Goal: Complete application form

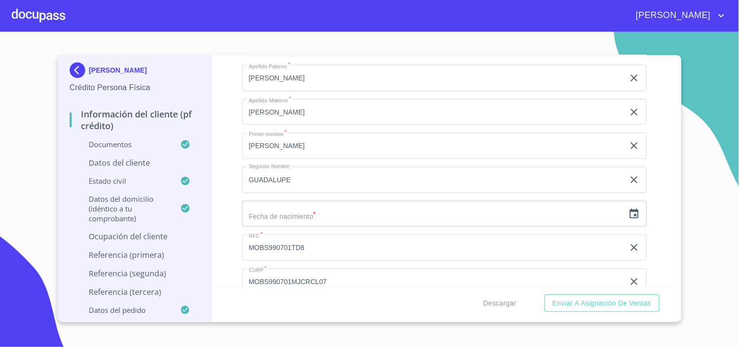
scroll to position [3201, 0]
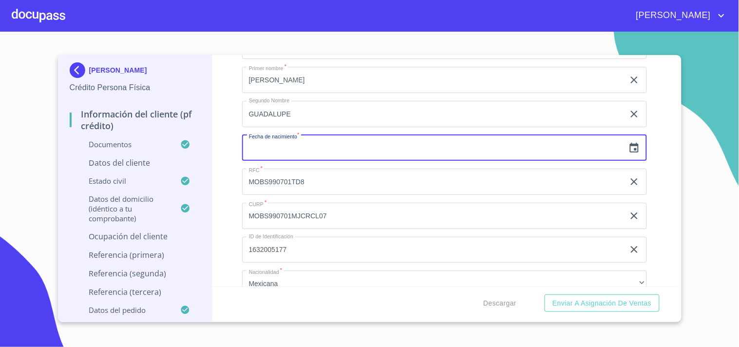
click at [462, 141] on input "text" at bounding box center [433, 148] width 382 height 26
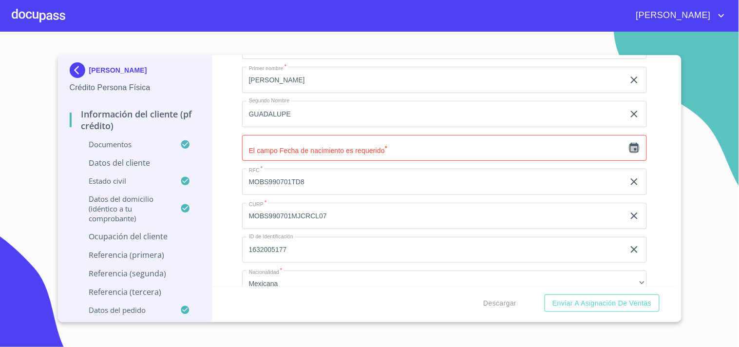
click at [628, 143] on icon "button" at bounding box center [634, 148] width 12 height 12
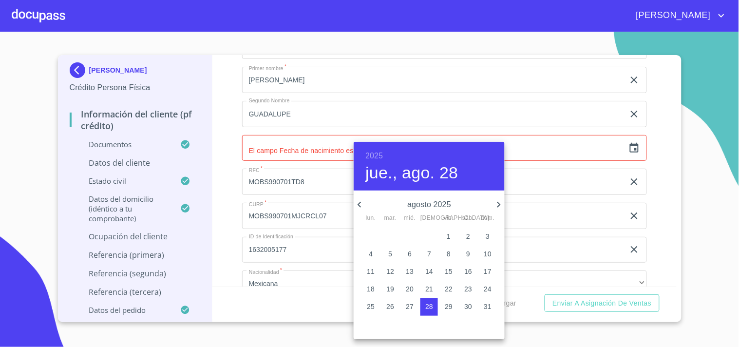
click at [377, 157] on h6 "2025" at bounding box center [374, 156] width 18 height 14
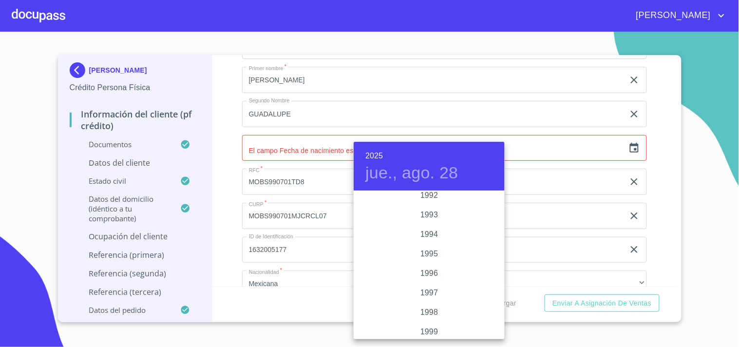
scroll to position [1333, 0]
click at [422, 310] on div "1999" at bounding box center [429, 310] width 151 height 19
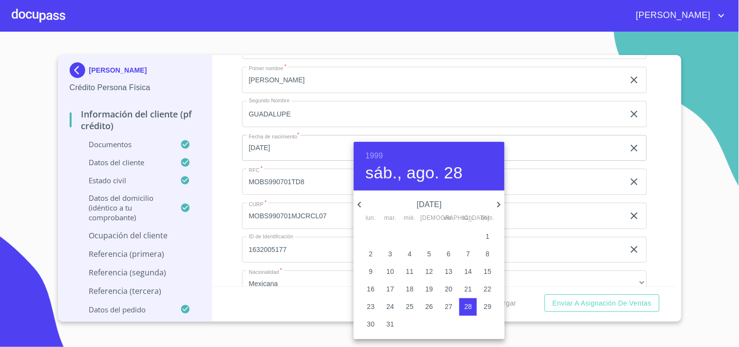
click at [359, 202] on icon "button" at bounding box center [360, 205] width 12 height 12
click at [434, 236] on span "1" at bounding box center [429, 236] width 18 height 10
type input "[DATE]"
click at [231, 176] on div at bounding box center [369, 173] width 739 height 347
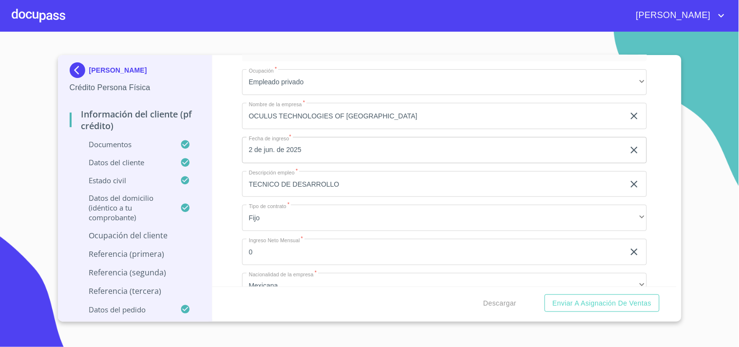
scroll to position [4134, 0]
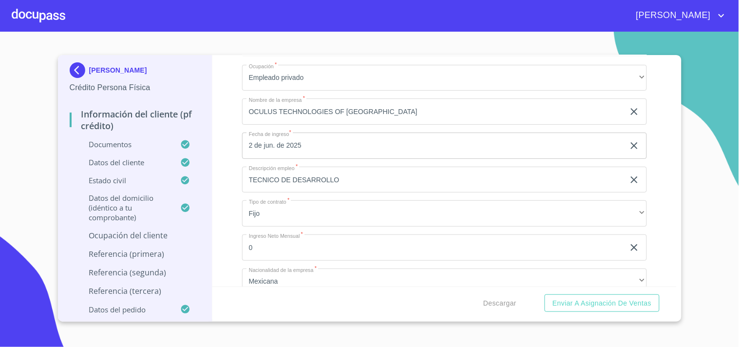
click at [295, 237] on input "0" at bounding box center [433, 247] width 382 height 26
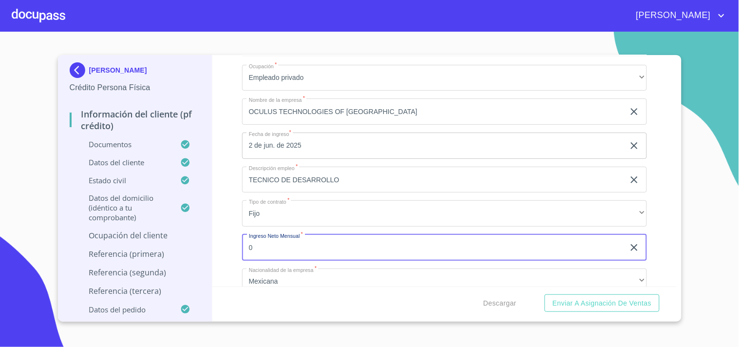
click at [295, 237] on input "0" at bounding box center [433, 247] width 382 height 26
type input "25600"
click at [217, 233] on div "Información del cliente (PF crédito) Documentos Documento de identificación.   …" at bounding box center [444, 170] width 464 height 231
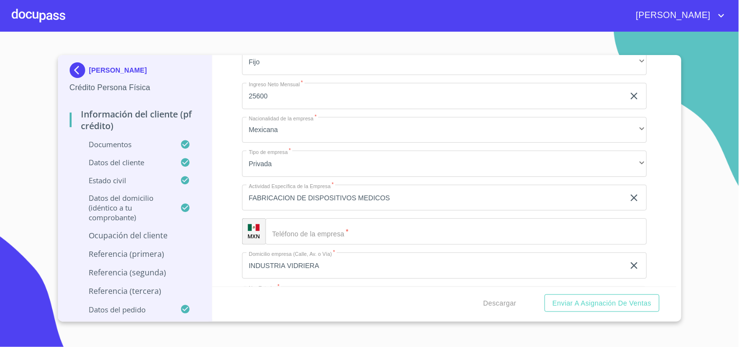
scroll to position [4307, 0]
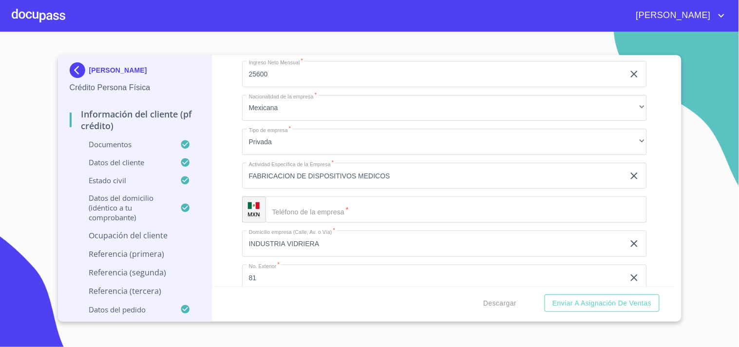
click at [380, 196] on input "Documento de identificación.   *" at bounding box center [455, 209] width 381 height 26
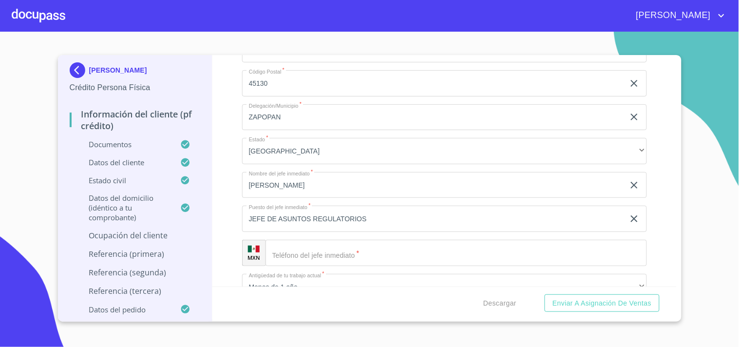
scroll to position [4625, 0]
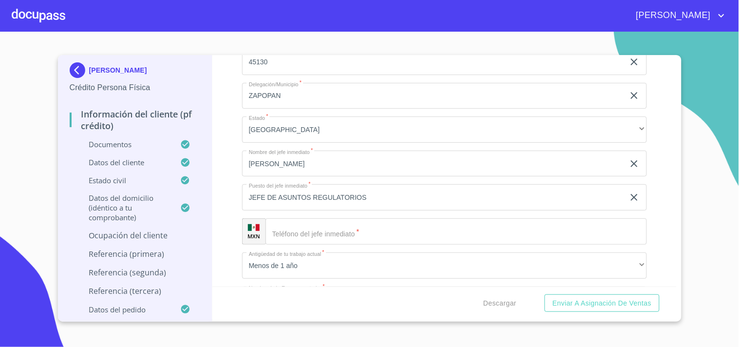
type input "[PHONE_NUMBER]"
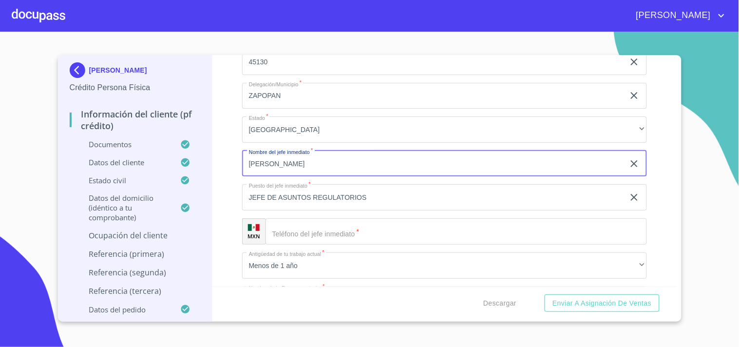
click at [358, 164] on input "[PERSON_NAME]" at bounding box center [433, 164] width 382 height 26
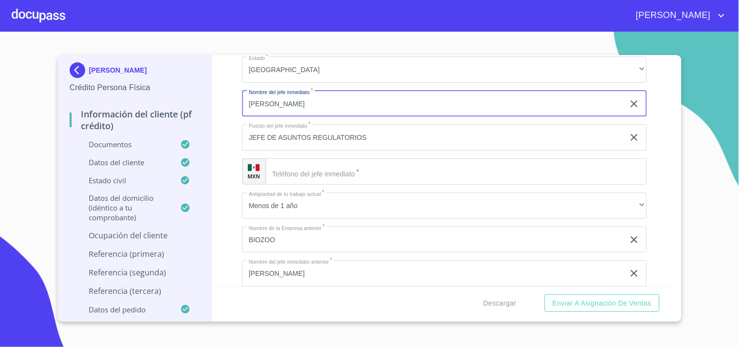
scroll to position [4690, 0]
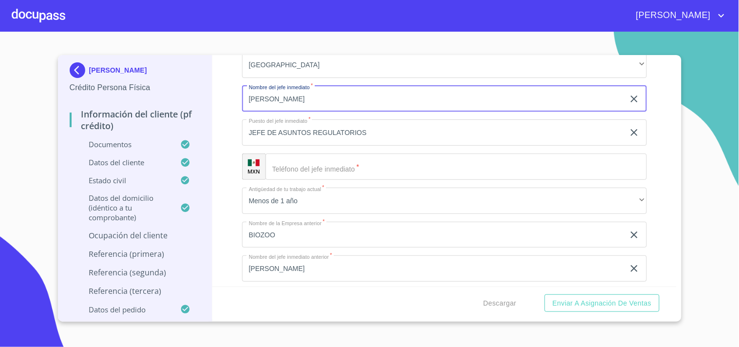
click at [444, 160] on input "Documento de identificación.   *" at bounding box center [455, 166] width 381 height 26
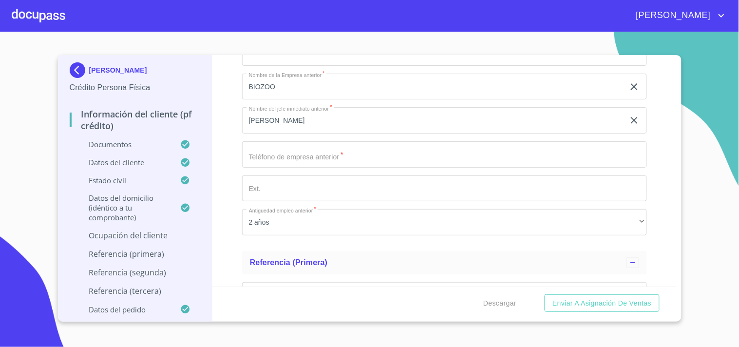
scroll to position [4857, 0]
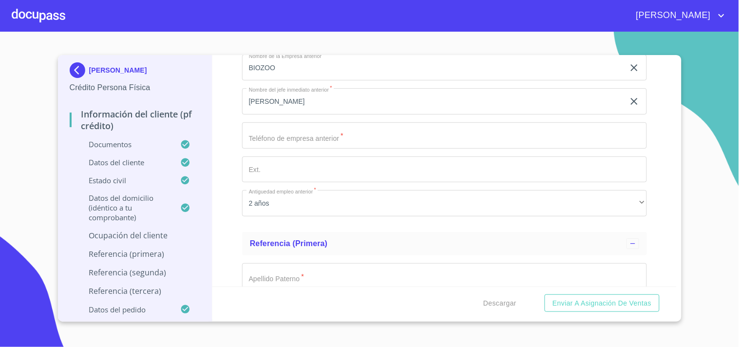
type input "[PHONE_NUMBER]"
click at [299, 126] on input "Documento de identificación.   *" at bounding box center [444, 135] width 405 height 26
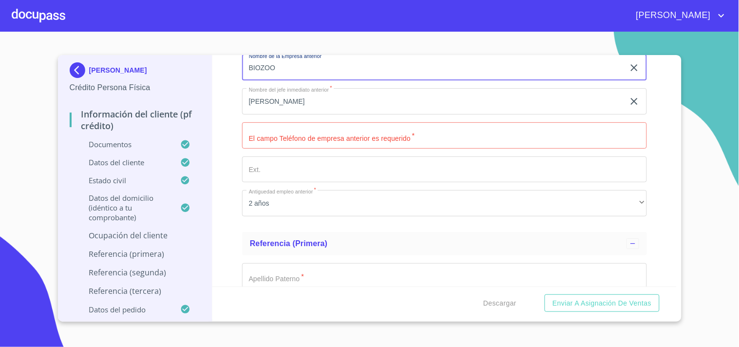
click at [261, 57] on input "BIOZOO" at bounding box center [433, 68] width 382 height 26
type input "BIO ZOO"
click at [266, 129] on input "Documento de identificación.   *" at bounding box center [444, 135] width 405 height 26
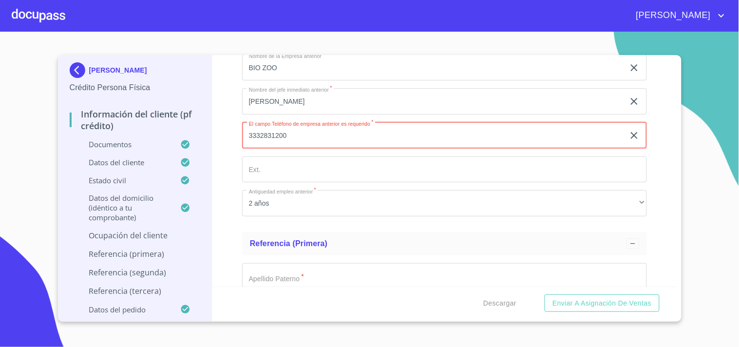
type input "3332831200"
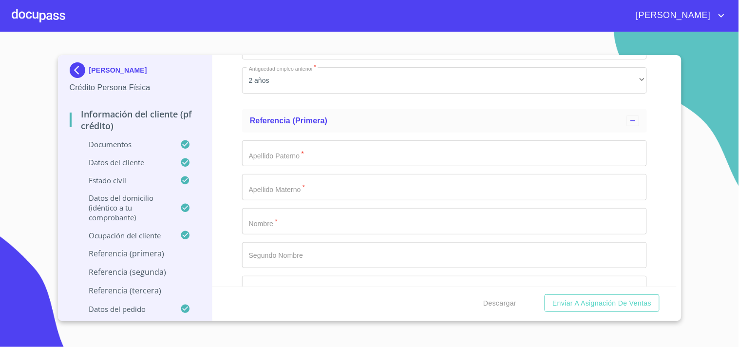
scroll to position [5016, 0]
click at [342, 118] on input "Documento de identificación.   *" at bounding box center [444, 117] width 405 height 26
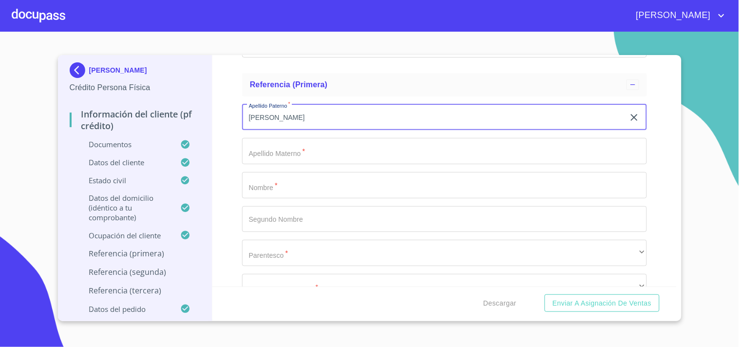
type input "[PERSON_NAME]"
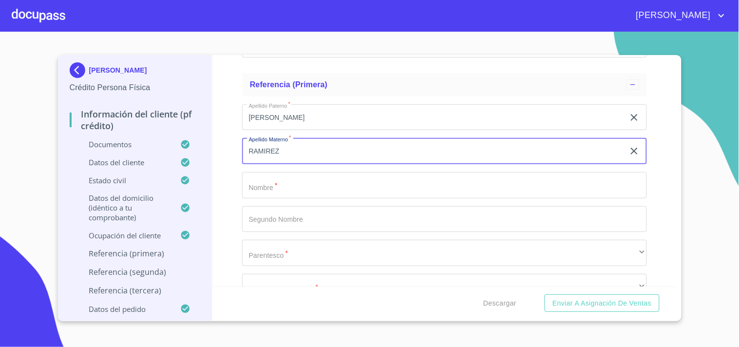
type input "RAMIREZ"
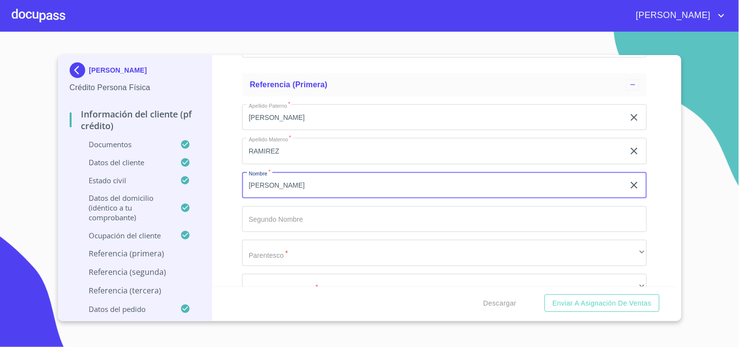
type input "[PERSON_NAME]"
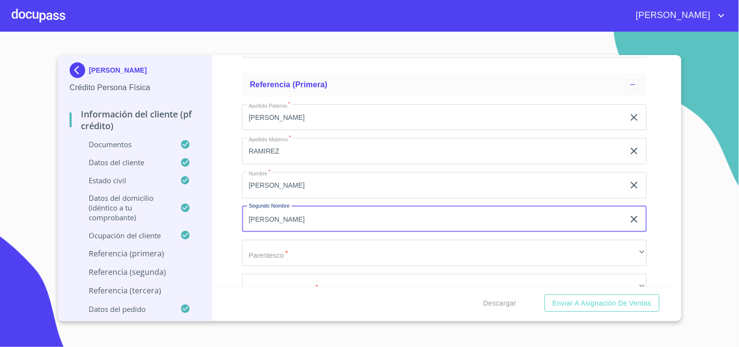
type input "[PERSON_NAME]"
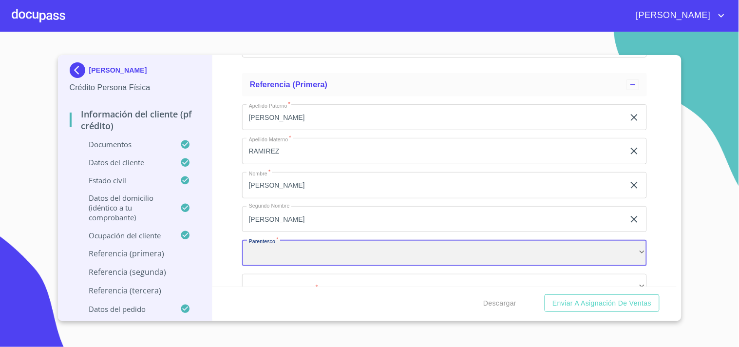
click at [277, 247] on div "​" at bounding box center [444, 253] width 405 height 26
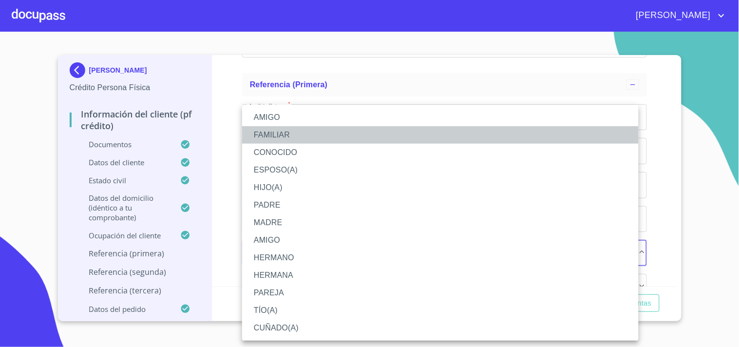
click at [273, 137] on li "FAMILIAR" at bounding box center [440, 135] width 396 height 18
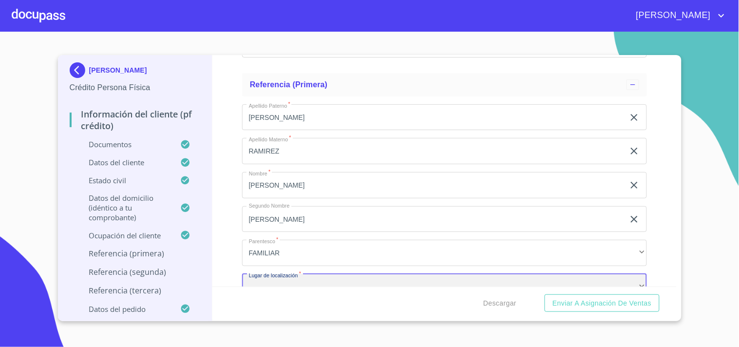
click at [280, 274] on div "​" at bounding box center [444, 287] width 405 height 26
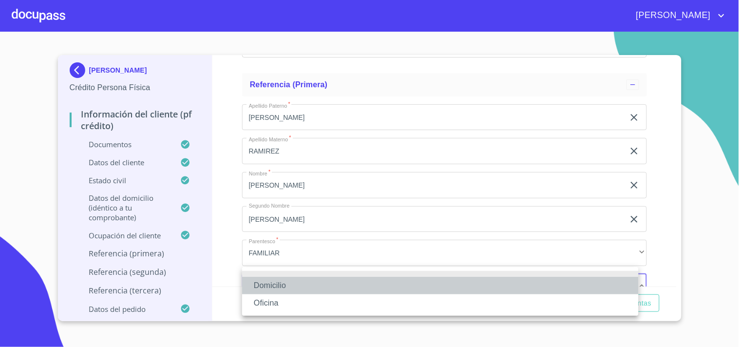
click at [276, 286] on li "Domicilio" at bounding box center [440, 286] width 396 height 18
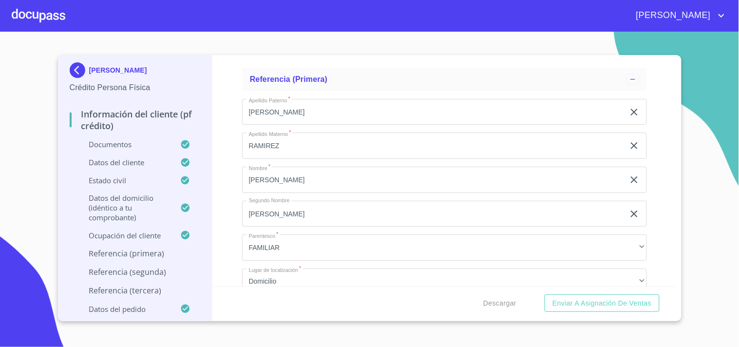
click at [675, 281] on div "[PERSON_NAME] Crédito Persona Física Información del cliente (PF crédito) Docum…" at bounding box center [369, 188] width 623 height 266
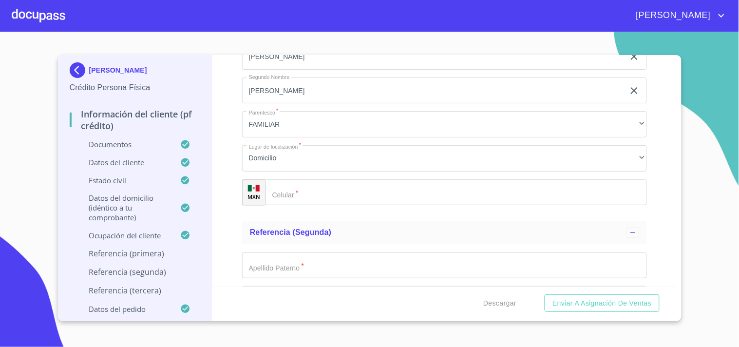
scroll to position [5209, 0]
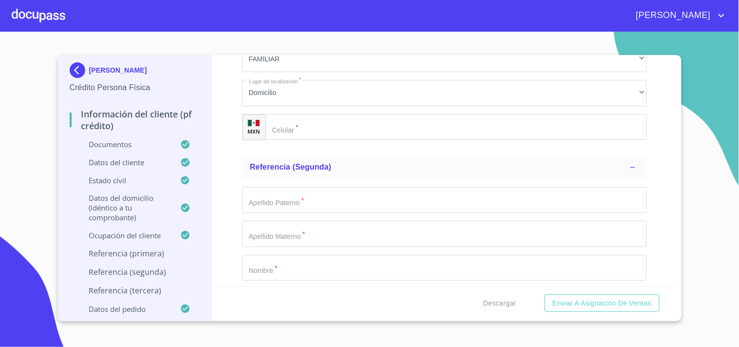
click at [300, 123] on input "Documento de identificación.   *" at bounding box center [455, 127] width 381 height 26
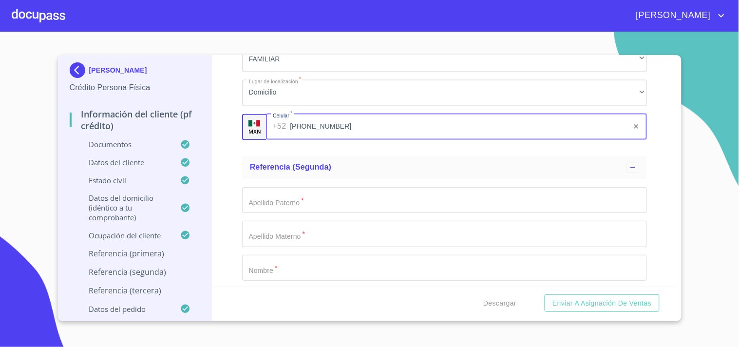
type input "[PHONE_NUMBER]"
click at [347, 193] on input "Documento de identificación.   *" at bounding box center [444, 200] width 405 height 26
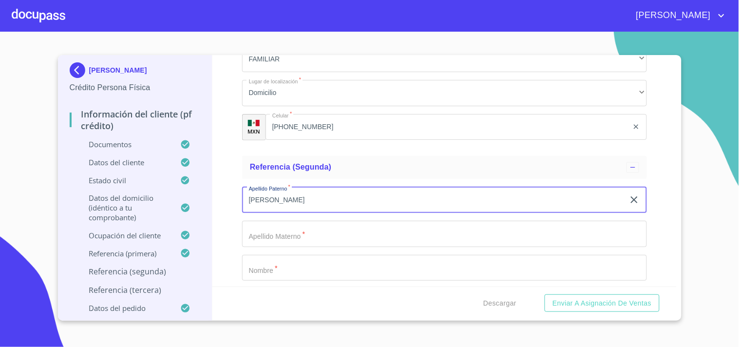
type input "[PERSON_NAME]"
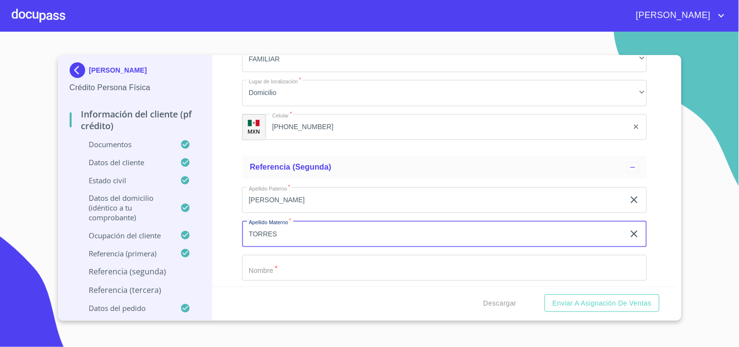
type input "TORRES"
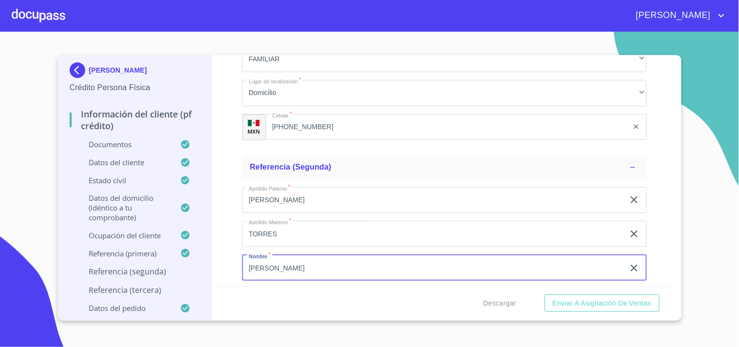
type input "[PERSON_NAME]"
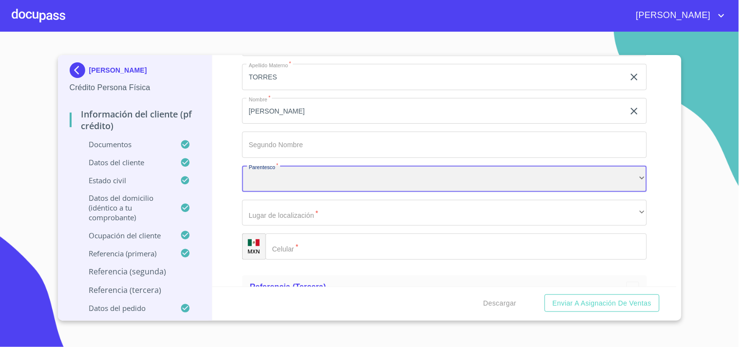
click at [293, 171] on div "​" at bounding box center [444, 179] width 405 height 26
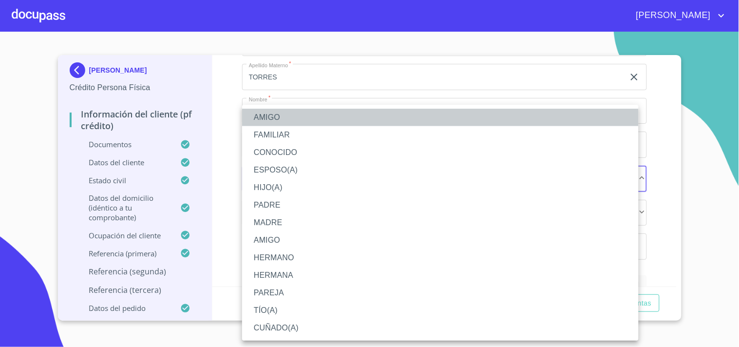
click at [286, 120] on li "AMIGO" at bounding box center [440, 118] width 396 height 18
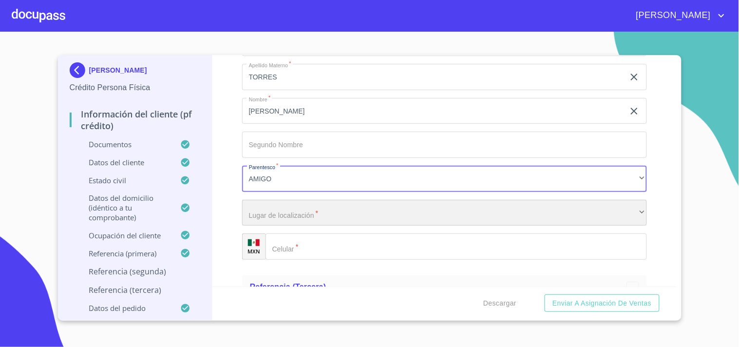
click at [298, 211] on div "​" at bounding box center [444, 213] width 405 height 26
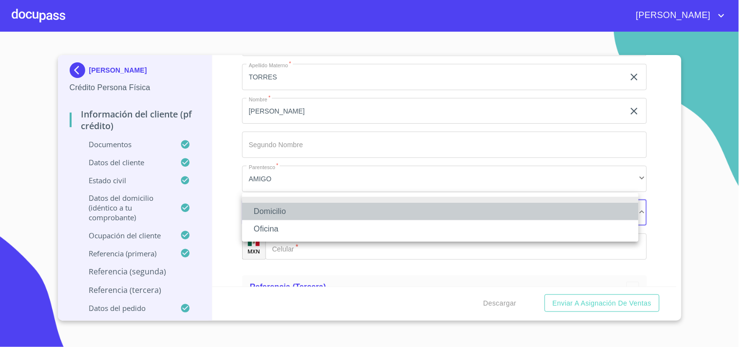
click at [293, 208] on li "Domicilio" at bounding box center [440, 212] width 396 height 18
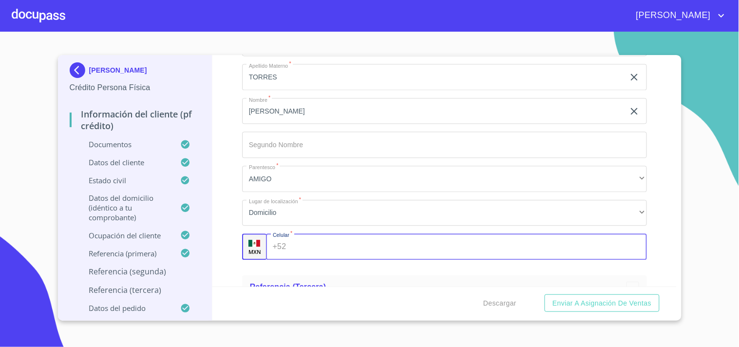
click at [322, 233] on input "Documento de identificación.   *" at bounding box center [468, 246] width 357 height 26
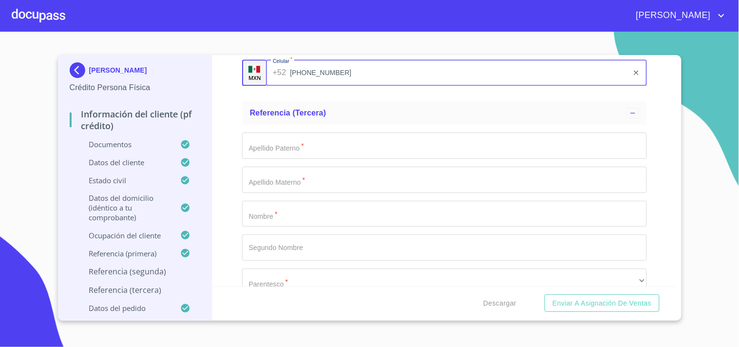
scroll to position [5569, 0]
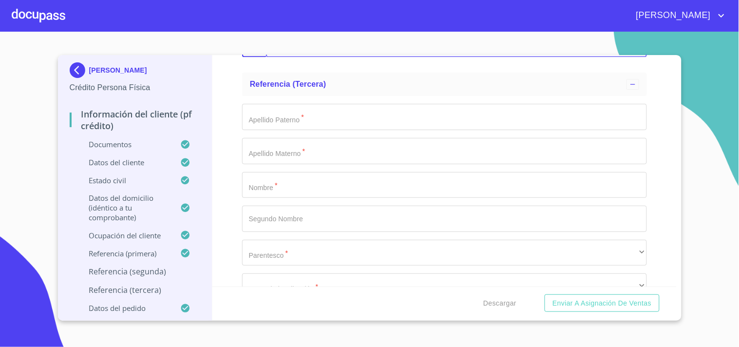
type input "[PHONE_NUMBER]"
click at [330, 113] on input "Documento de identificación.   *" at bounding box center [444, 117] width 405 height 26
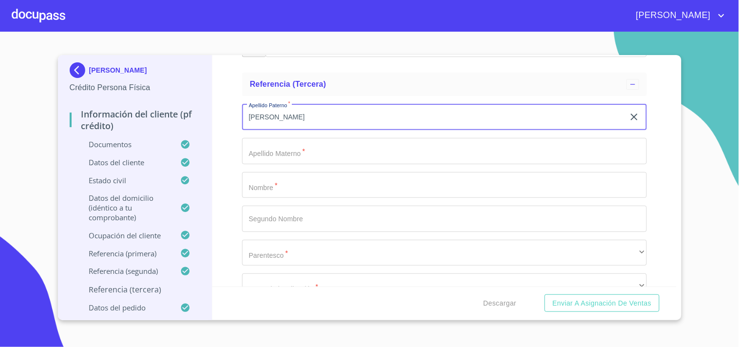
type input "[PERSON_NAME]"
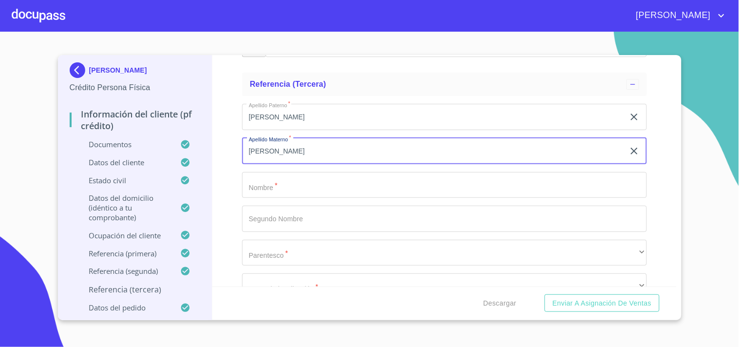
type input "[PERSON_NAME]"
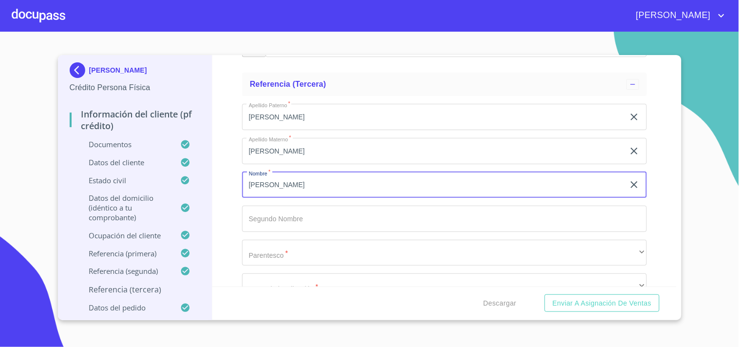
type input "[PERSON_NAME]"
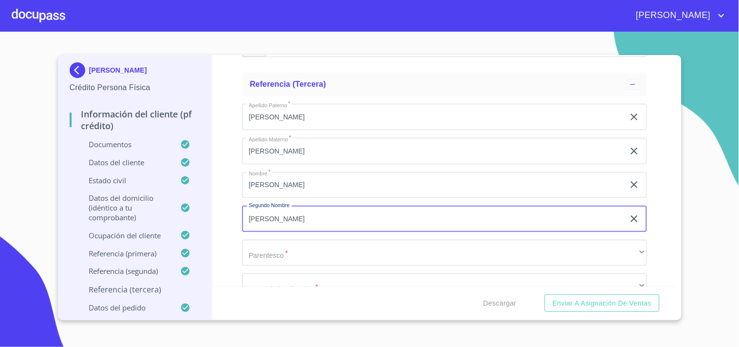
type input "[PERSON_NAME]"
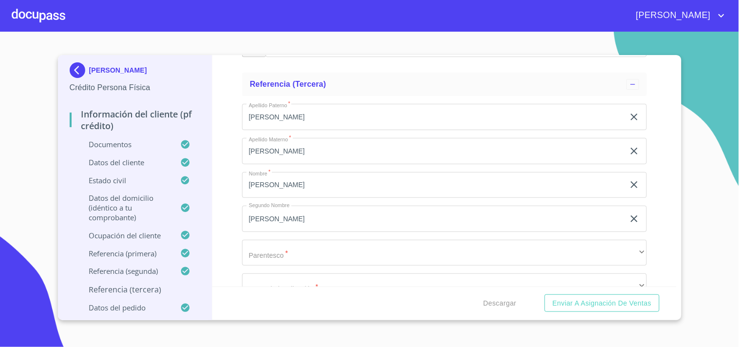
click at [333, 261] on div "Apellido Paterno   * [PERSON_NAME] ​ Apellido Materno   * [PERSON_NAME] ​ Nombr…" at bounding box center [444, 218] width 405 height 245
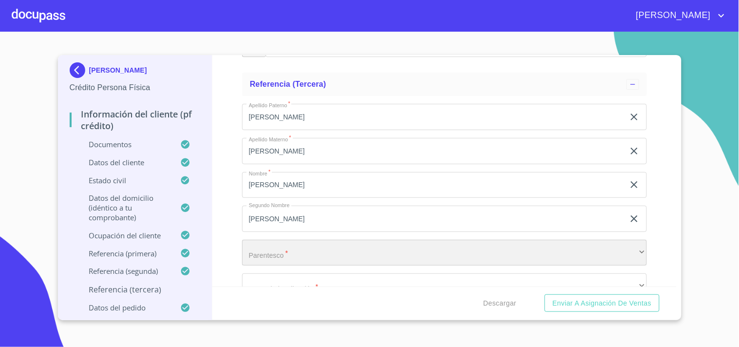
click at [332, 254] on div "​" at bounding box center [444, 253] width 405 height 26
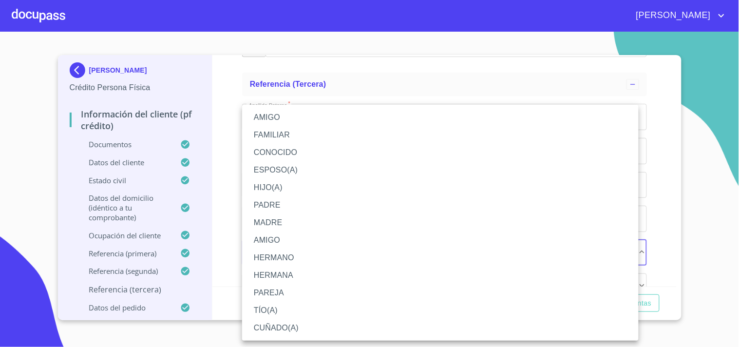
click at [286, 118] on li "AMIGO" at bounding box center [440, 118] width 396 height 18
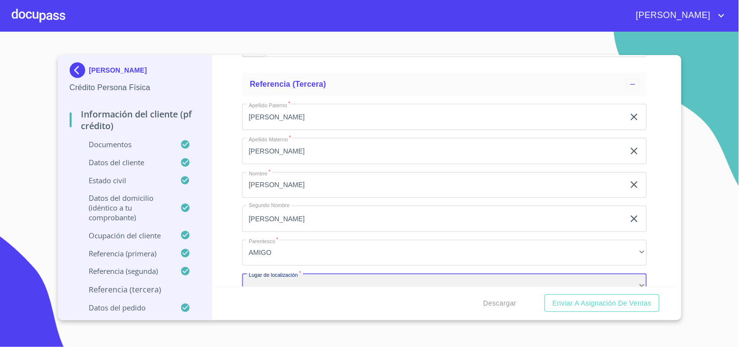
scroll to position [5574, 0]
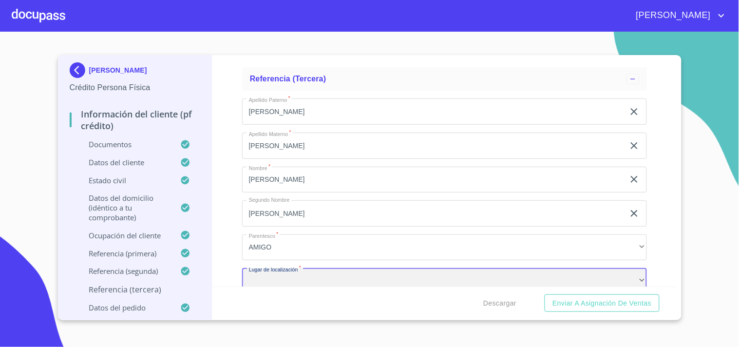
click at [326, 268] on div "​" at bounding box center [444, 281] width 405 height 26
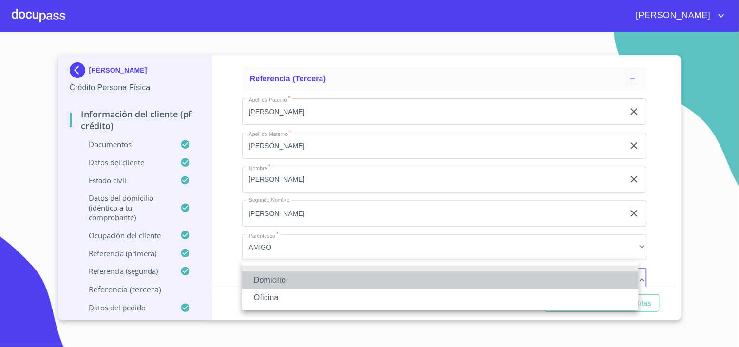
click at [294, 278] on li "Domicilio" at bounding box center [440, 280] width 396 height 18
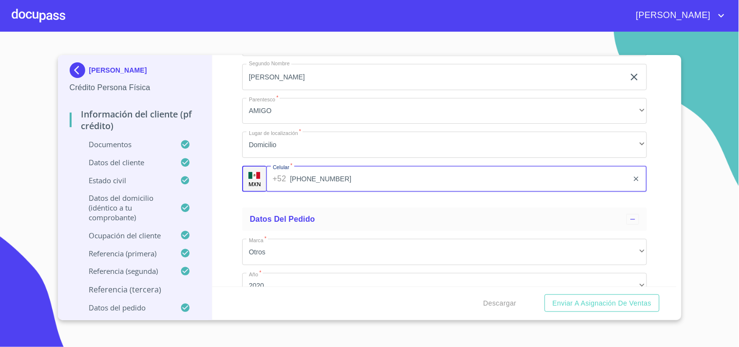
type input "[PHONE_NUMBER]"
click at [359, 189] on div "Apellido Paterno   * [PERSON_NAME] ​ Apellido Materno   * [PERSON_NAME] ​ Nombr…" at bounding box center [444, 76] width 405 height 245
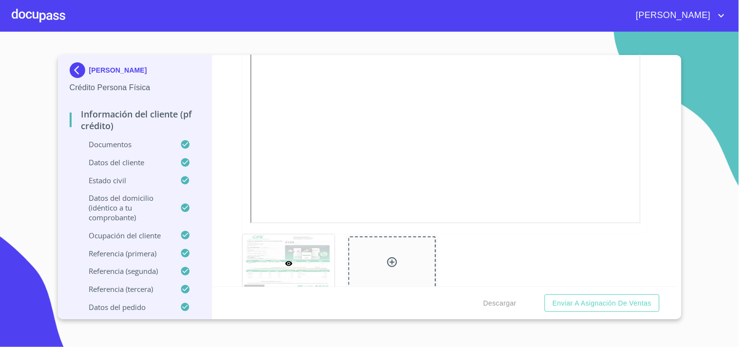
scroll to position [693, 0]
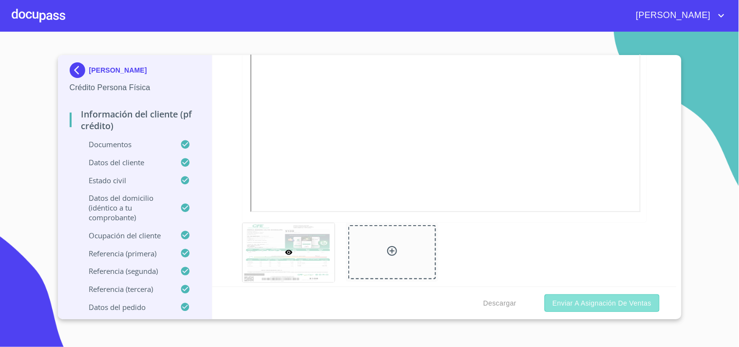
click at [611, 307] on span "Enviar a Asignación de Ventas" at bounding box center [601, 303] width 99 height 12
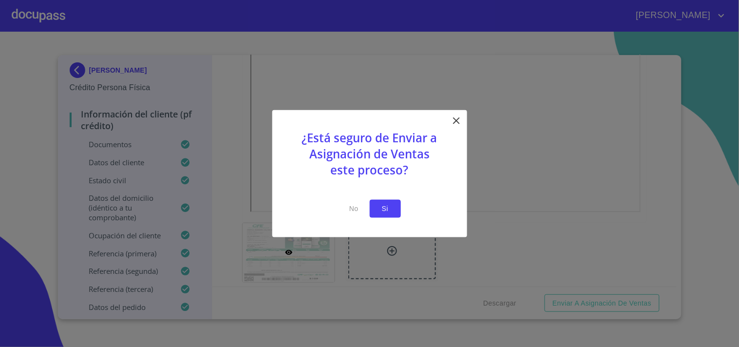
click at [376, 210] on button "Si" at bounding box center [385, 209] width 31 height 18
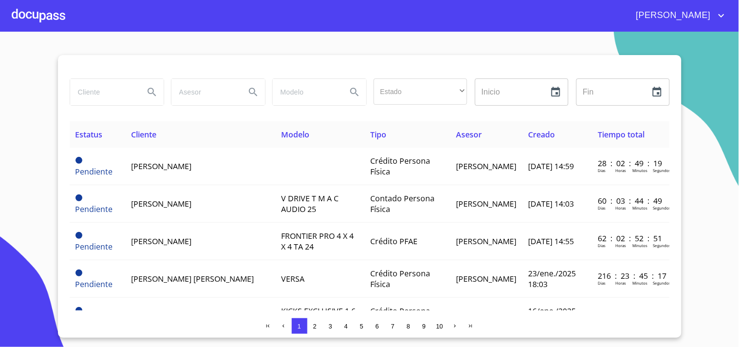
click at [318, 327] on span "2" at bounding box center [315, 326] width 8 height 8
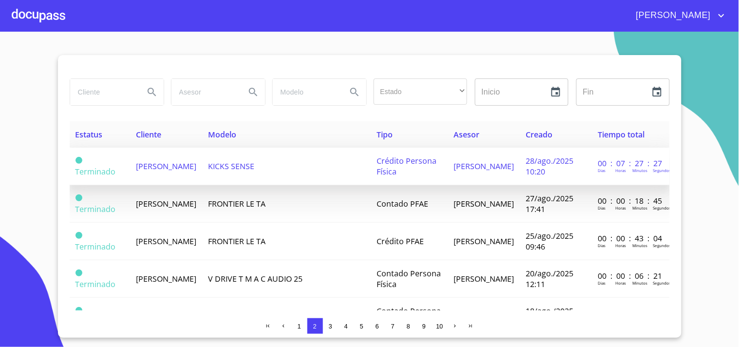
click at [177, 164] on span "[PERSON_NAME]" at bounding box center [166, 166] width 60 height 11
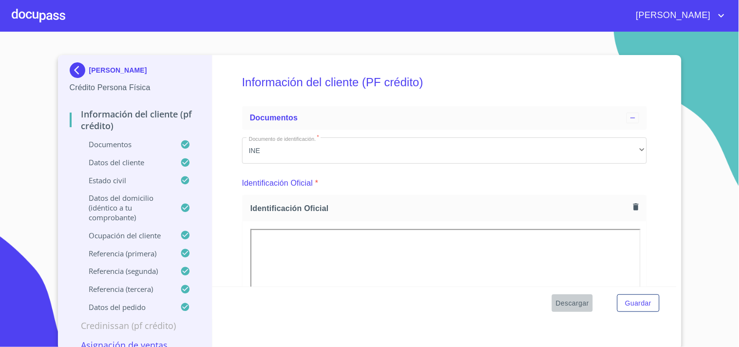
click at [576, 303] on span "Descargar" at bounding box center [572, 303] width 33 height 12
